Goal: Transaction & Acquisition: Purchase product/service

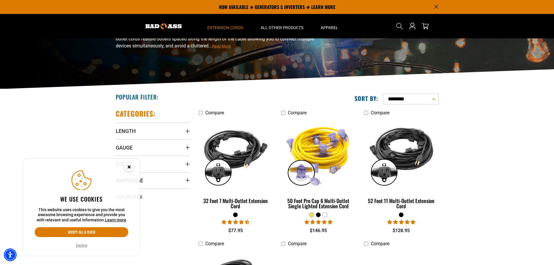
scroll to position [58, 0]
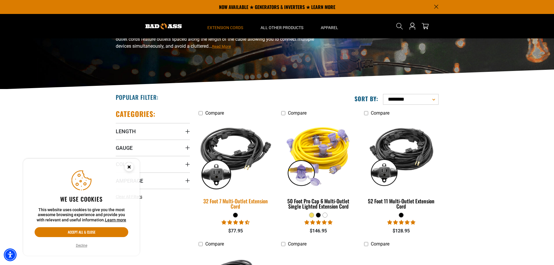
click at [231, 159] on img at bounding box center [235, 155] width 81 height 75
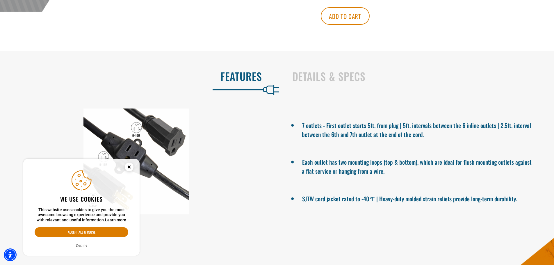
scroll to position [320, 0]
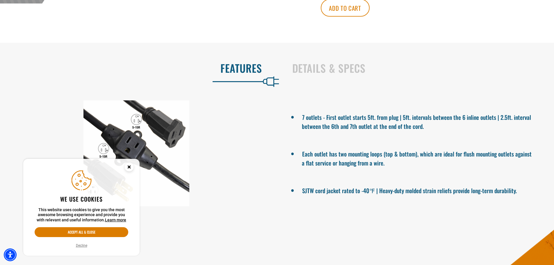
click at [129, 168] on icon "Close this option" at bounding box center [129, 167] width 2 height 2
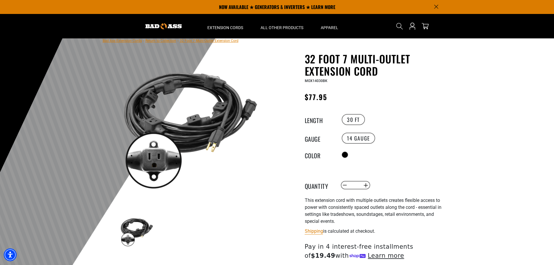
scroll to position [0, 0]
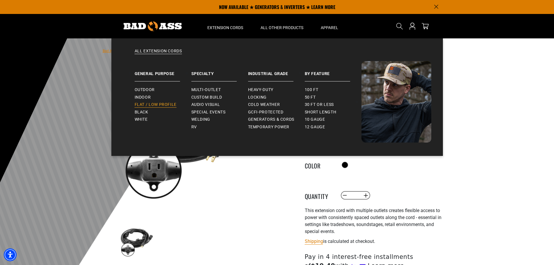
click at [151, 104] on span "Flat / Low Profile" at bounding box center [156, 104] width 42 height 5
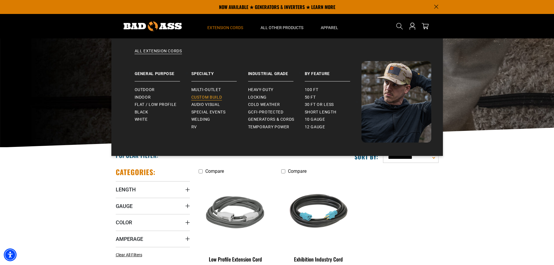
click at [216, 96] on span "Custom Build" at bounding box center [207, 97] width 31 height 5
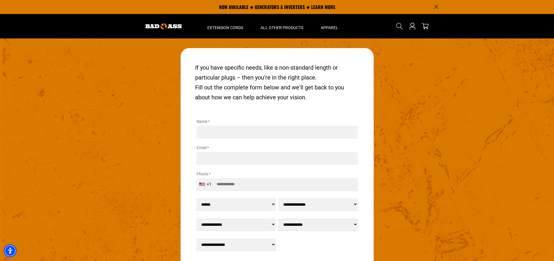
scroll to position [751, 0]
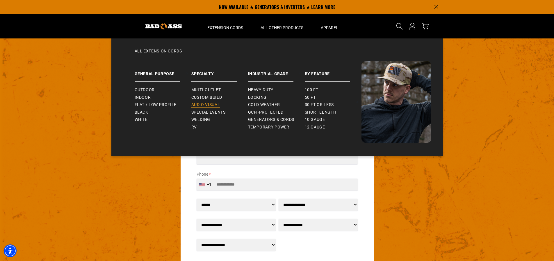
click at [214, 105] on span "Audio Visual" at bounding box center [206, 104] width 29 height 5
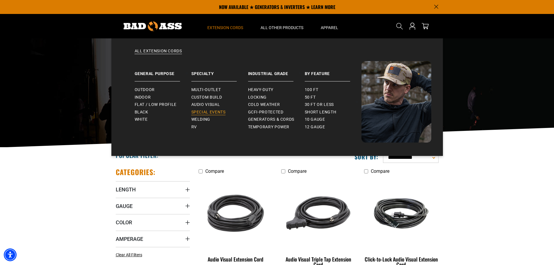
click at [214, 111] on span "Special Events" at bounding box center [209, 112] width 34 height 5
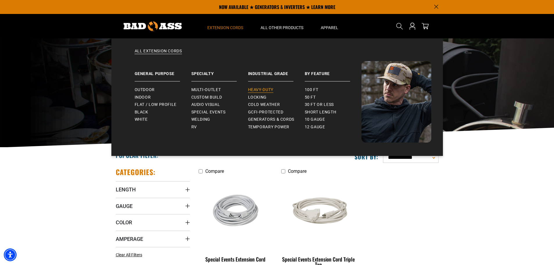
click at [265, 88] on span "Heavy-Duty" at bounding box center [260, 89] width 25 height 5
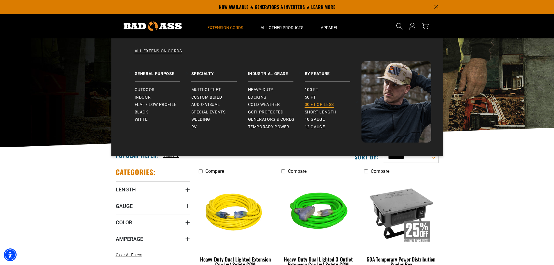
click at [323, 104] on span "30 ft or less" at bounding box center [319, 104] width 29 height 5
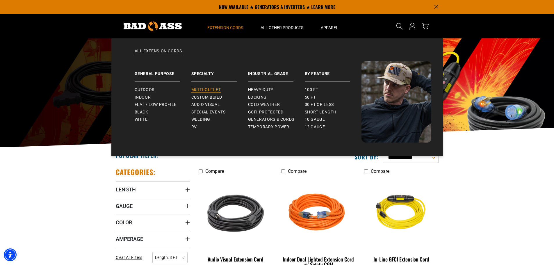
click at [211, 90] on span "Multi-Outlet" at bounding box center [207, 89] width 30 height 5
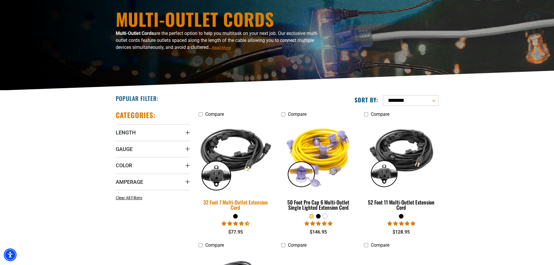
scroll to position [58, 0]
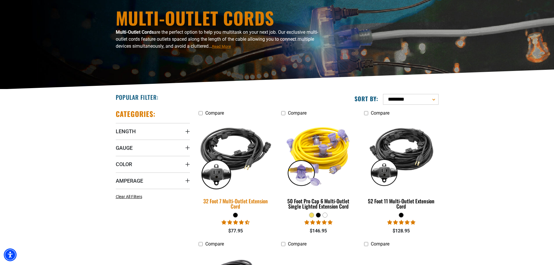
click at [238, 133] on img at bounding box center [235, 155] width 81 height 75
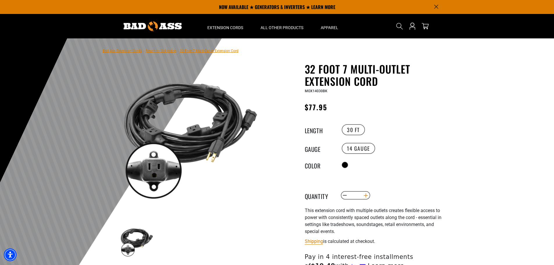
click at [366, 194] on button "Increase quantity for 32 Foot 7 Multi-Outlet Extension Cord" at bounding box center [366, 196] width 9 height 10
type input "*"
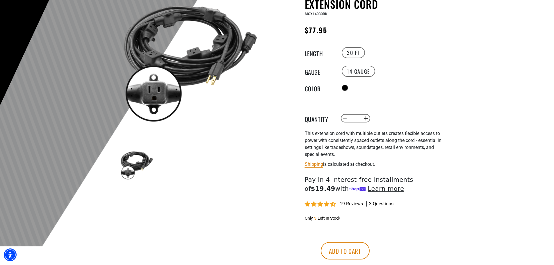
scroll to position [87, 0]
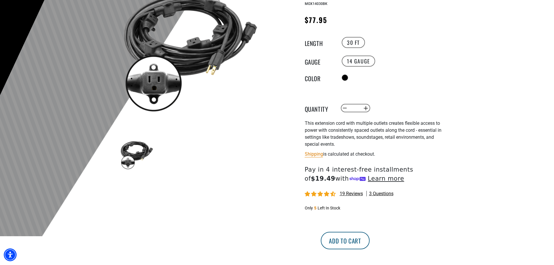
click at [370, 238] on button "Add to cart" at bounding box center [345, 240] width 49 height 17
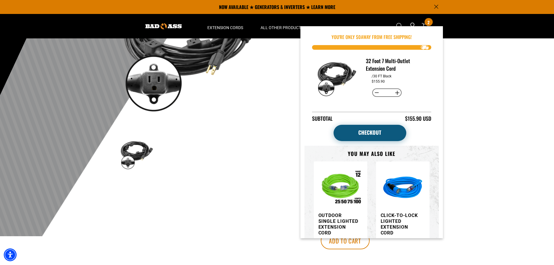
click at [371, 131] on link "Checkout" at bounding box center [370, 133] width 73 height 16
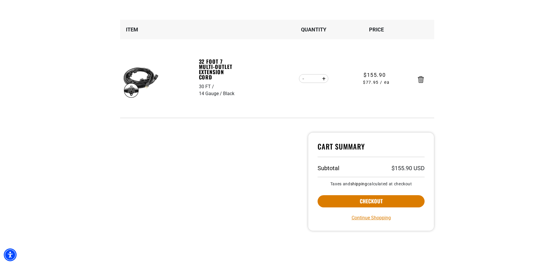
scroll to position [87, 0]
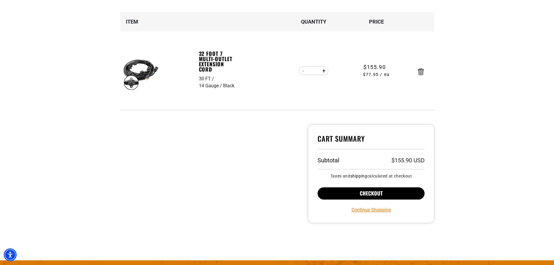
click at [368, 192] on button "Checkout" at bounding box center [371, 193] width 107 height 12
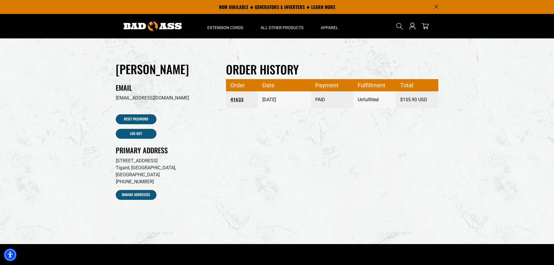
click at [238, 99] on link "41633" at bounding box center [242, 100] width 23 height 10
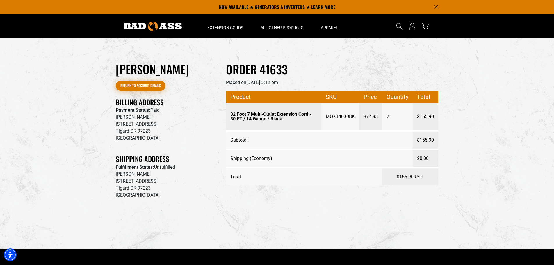
click at [143, 84] on link "Return to Account details" at bounding box center [141, 86] width 50 height 10
